Goal: Information Seeking & Learning: Learn about a topic

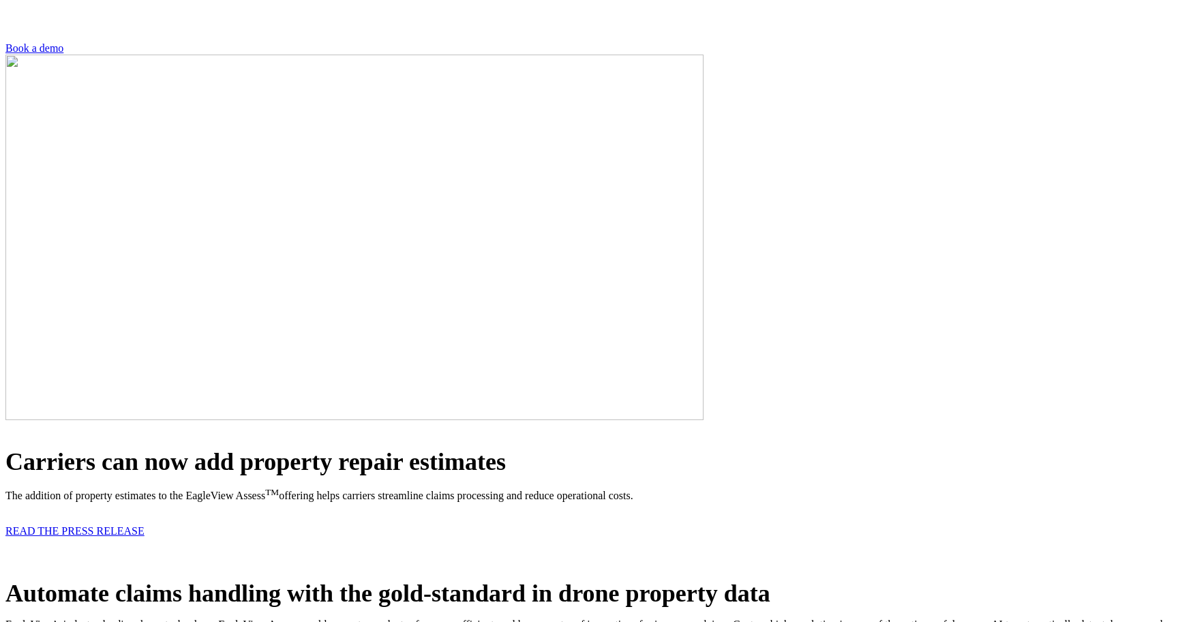
scroll to position [444, 0]
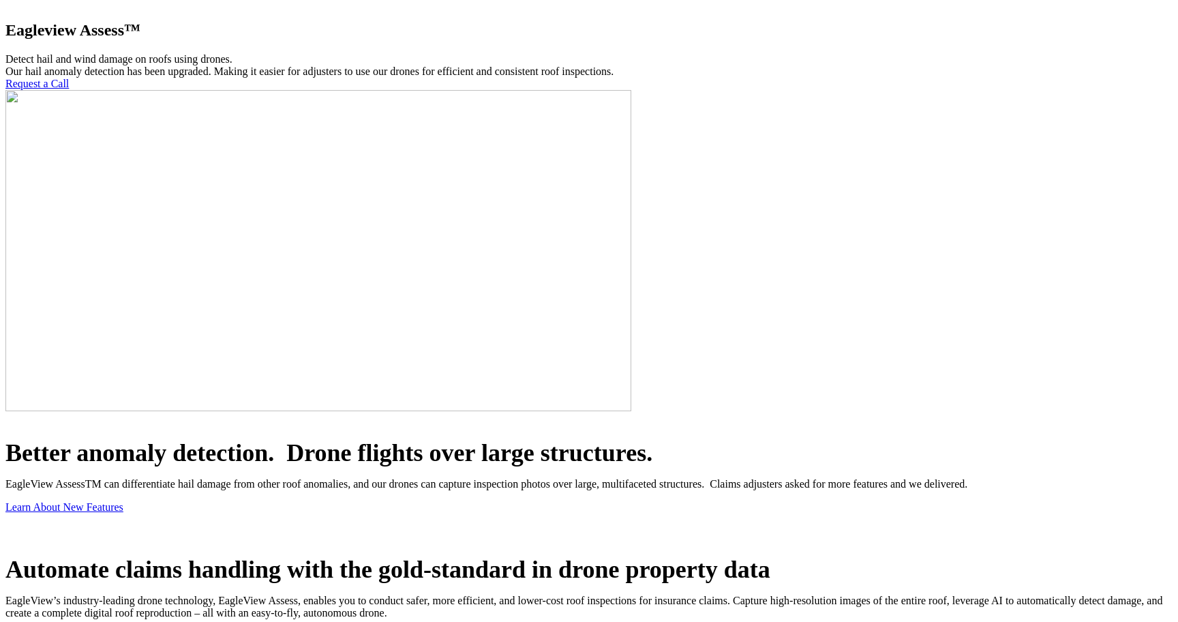
scroll to position [269, 0]
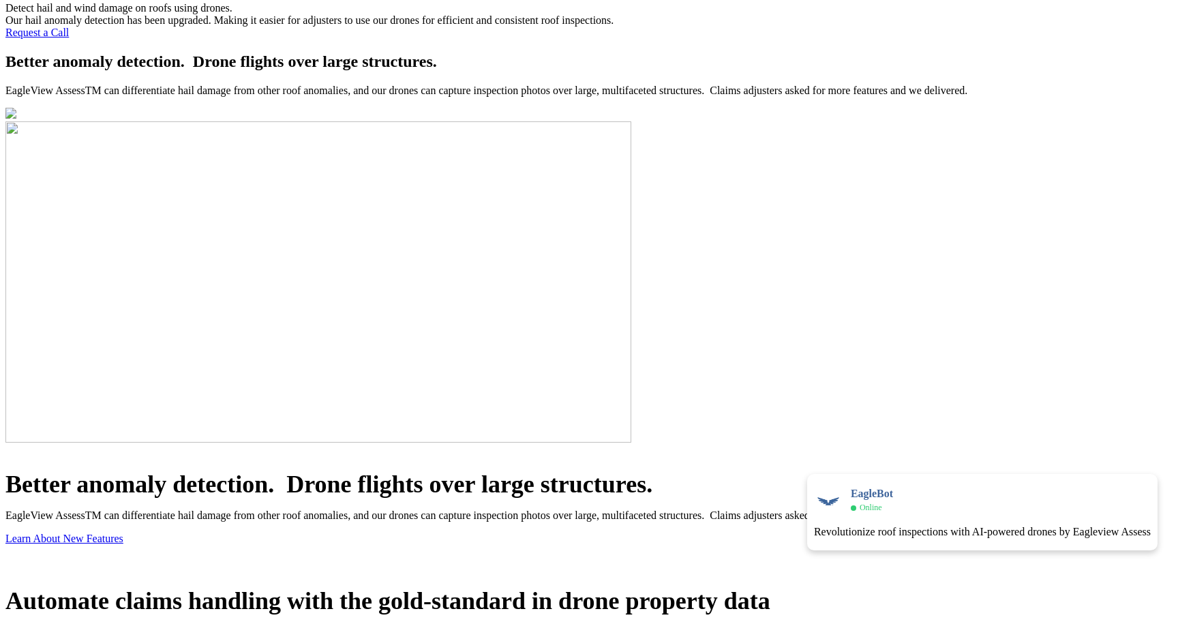
scroll to position [297, 0]
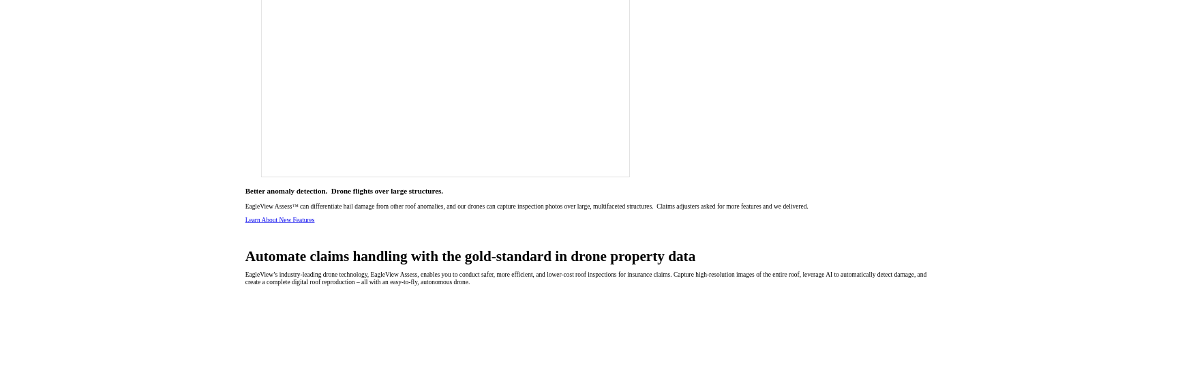
scroll to position [383, 0]
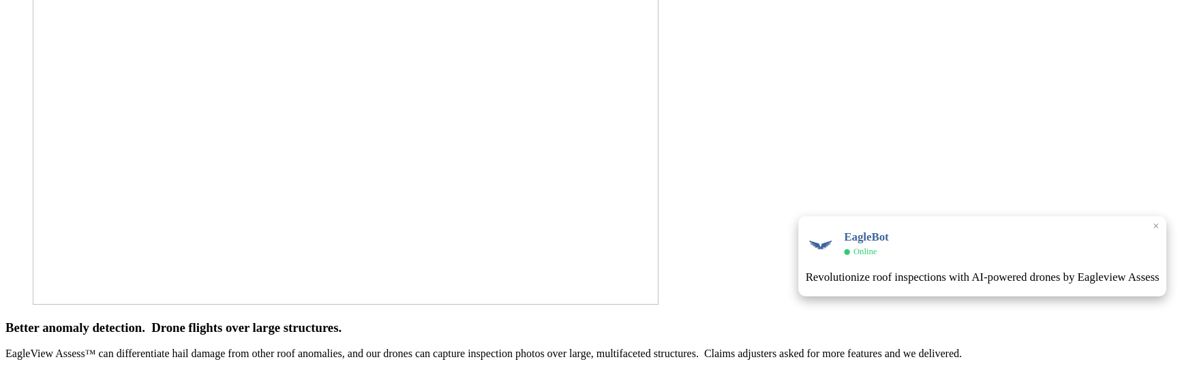
click at [1157, 219] on span "×" at bounding box center [1156, 225] width 6 height 13
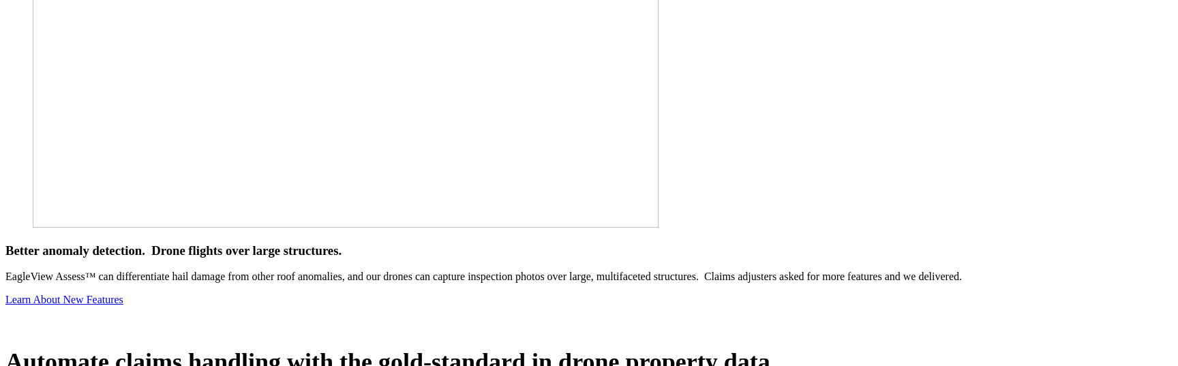
scroll to position [461, 0]
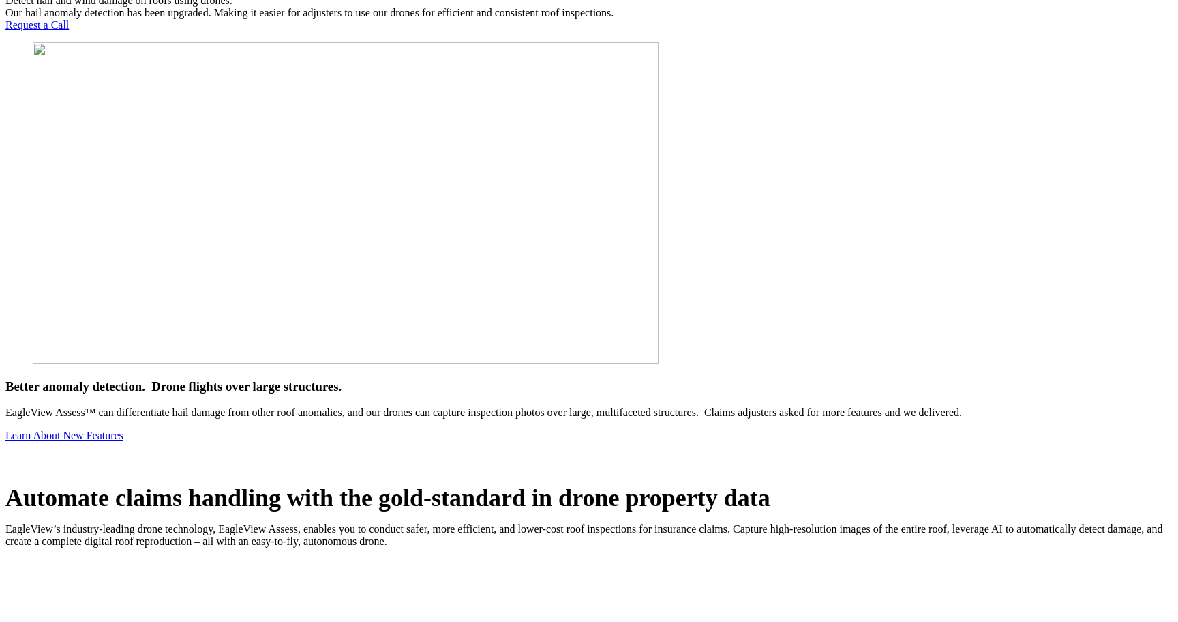
scroll to position [323, 0]
